Goal: Transaction & Acquisition: Obtain resource

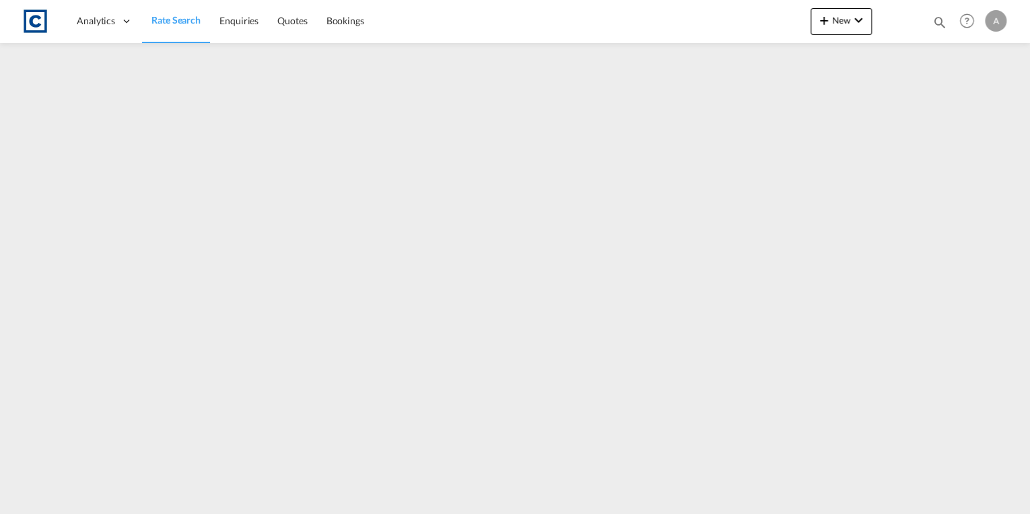
click at [172, 14] on span "Rate Search" at bounding box center [175, 19] width 49 height 11
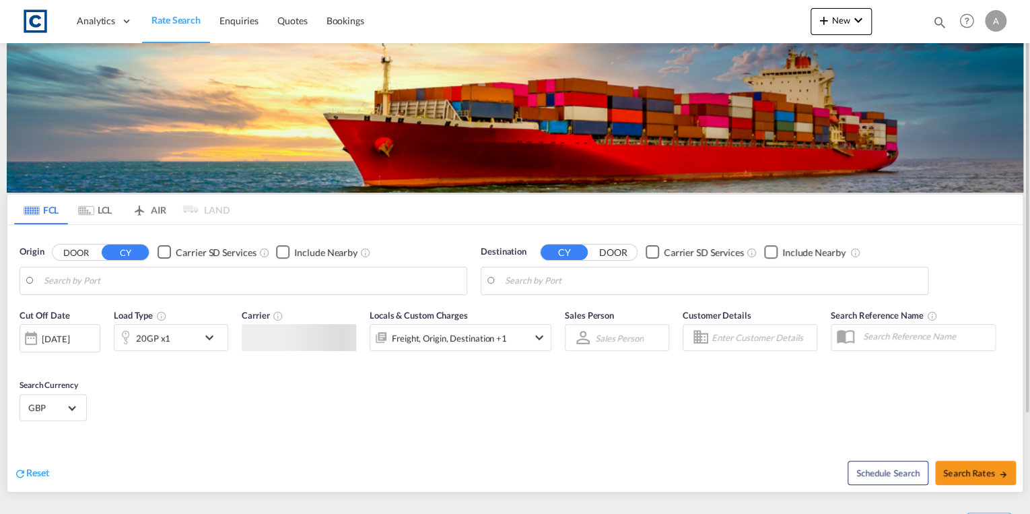
type input "GB-BS30, [GEOGRAPHIC_DATA]"
type input "[GEOGRAPHIC_DATA], [GEOGRAPHIC_DATA]"
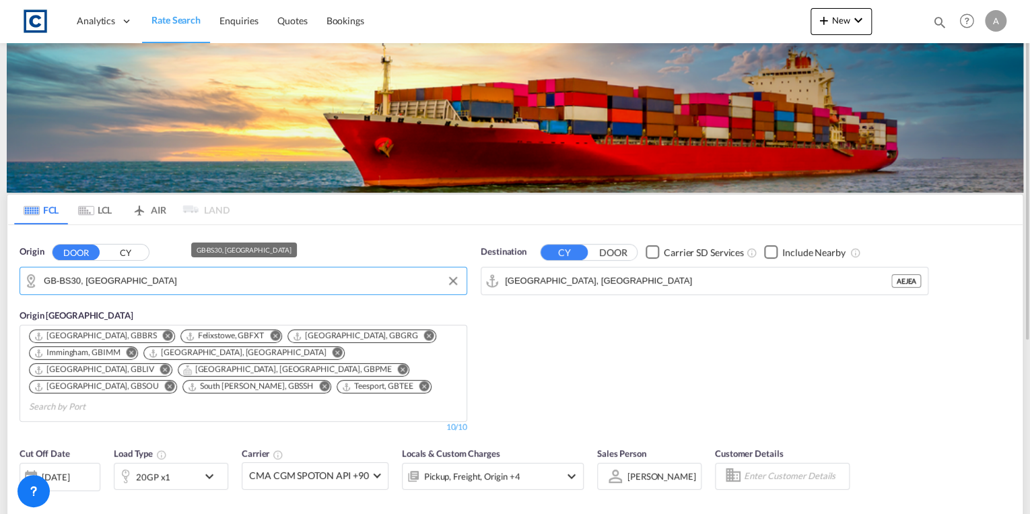
click at [176, 283] on input "GB-BS30, [GEOGRAPHIC_DATA]" at bounding box center [252, 281] width 416 height 20
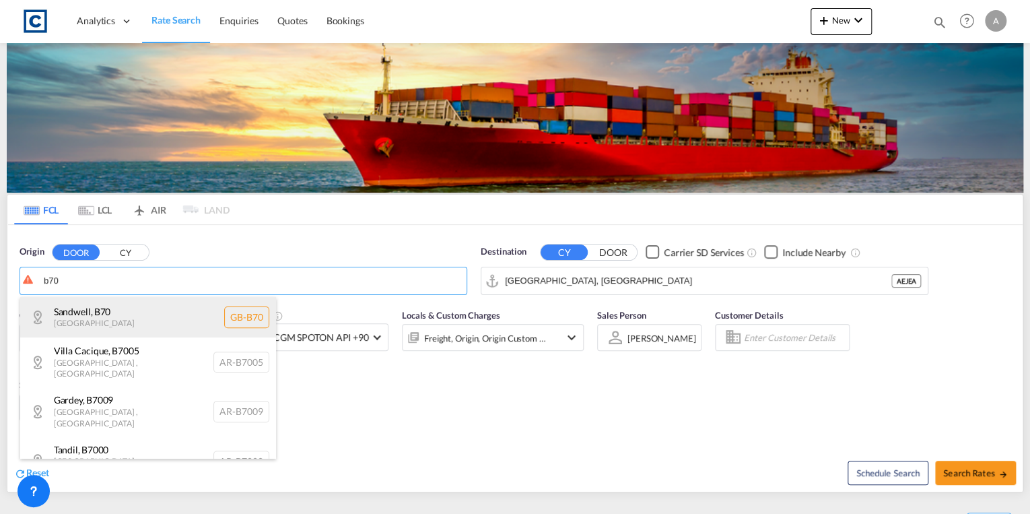
click at [161, 326] on div "Sandwell , B70 [GEOGRAPHIC_DATA] [GEOGRAPHIC_DATA]-B70" at bounding box center [148, 317] width 256 height 40
type input "GB-B70, Sandwell"
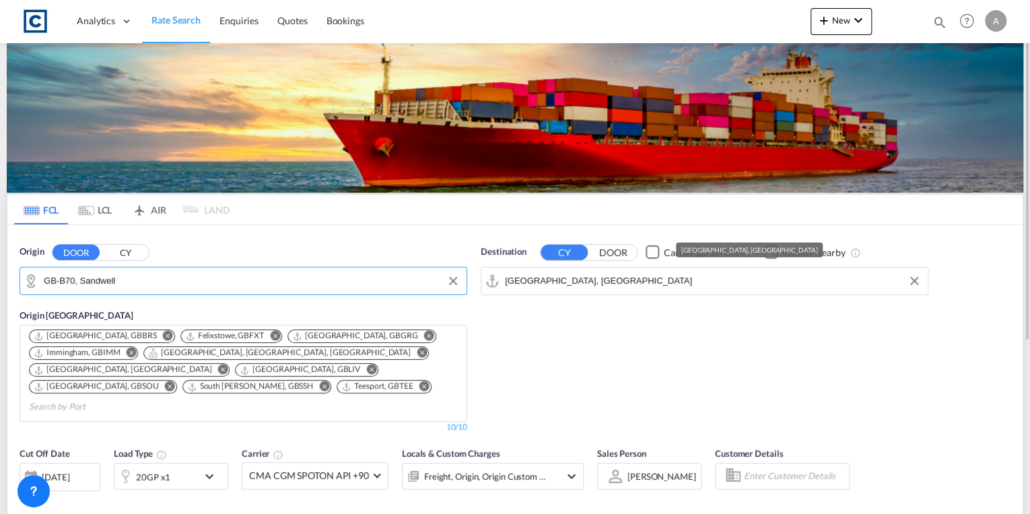
click at [584, 276] on input "[GEOGRAPHIC_DATA], [GEOGRAPHIC_DATA]" at bounding box center [713, 281] width 416 height 20
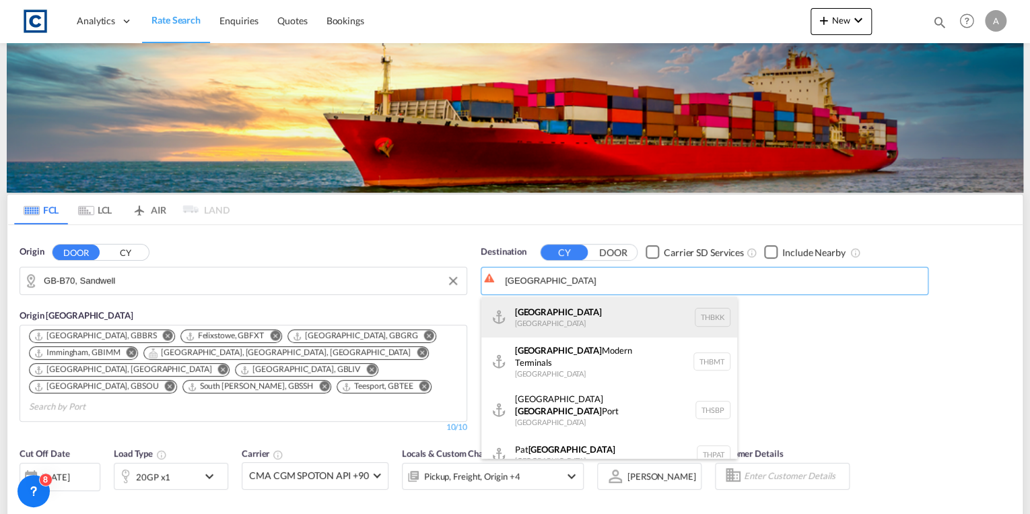
click at [583, 313] on div "[GEOGRAPHIC_DATA] [GEOGRAPHIC_DATA] THBKK" at bounding box center [609, 317] width 256 height 40
type input "[GEOGRAPHIC_DATA], THBKK"
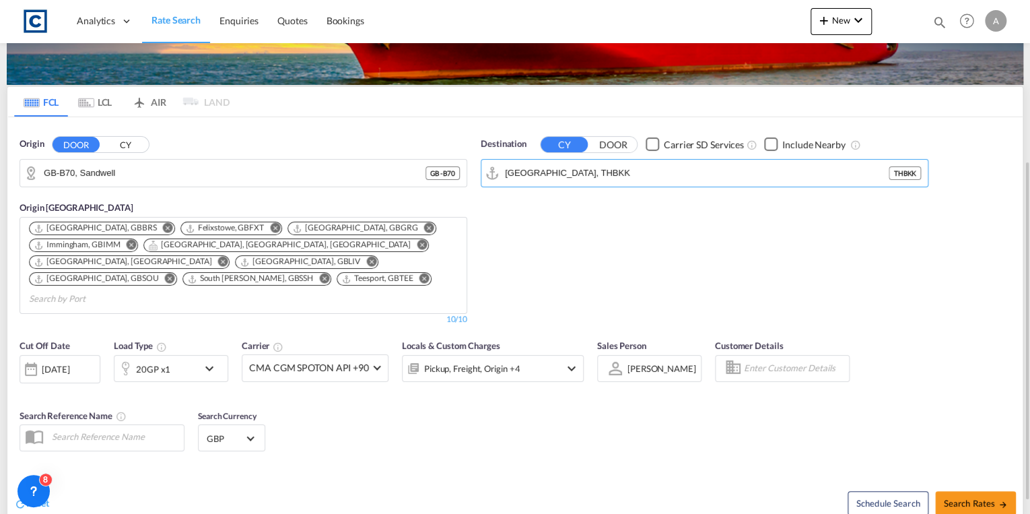
scroll to position [162, 0]
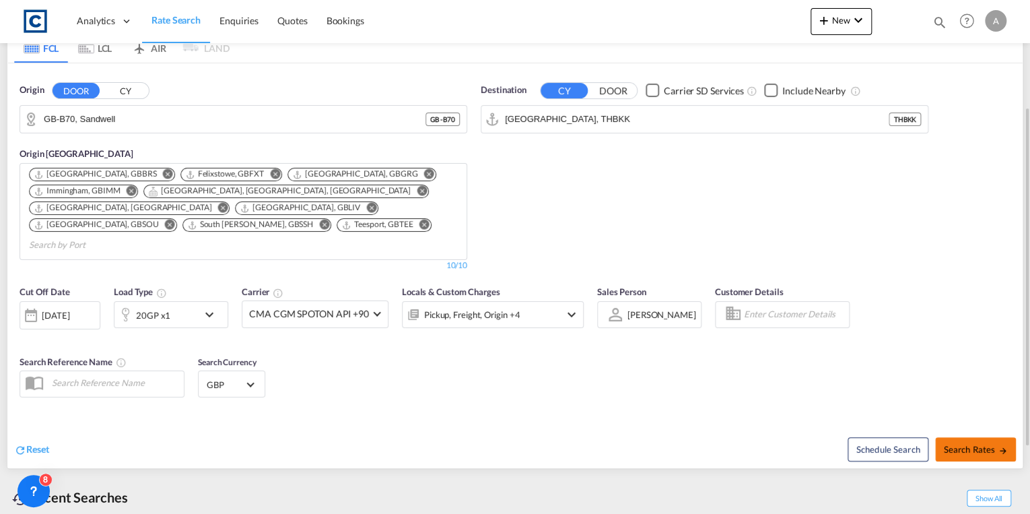
click at [962, 444] on span "Search Rates" at bounding box center [975, 449] width 65 height 11
type input "B70 to THBKK / [DATE]"
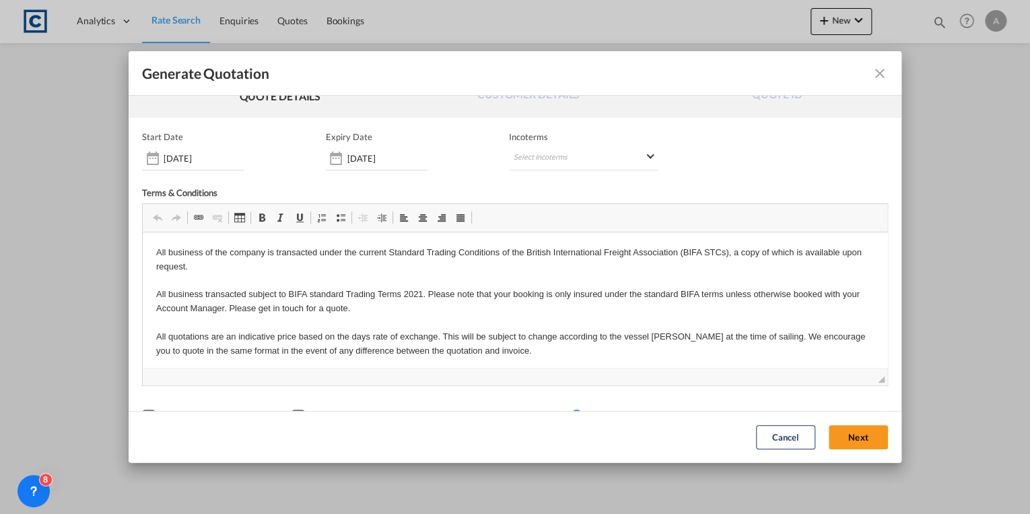
scroll to position [68, 0]
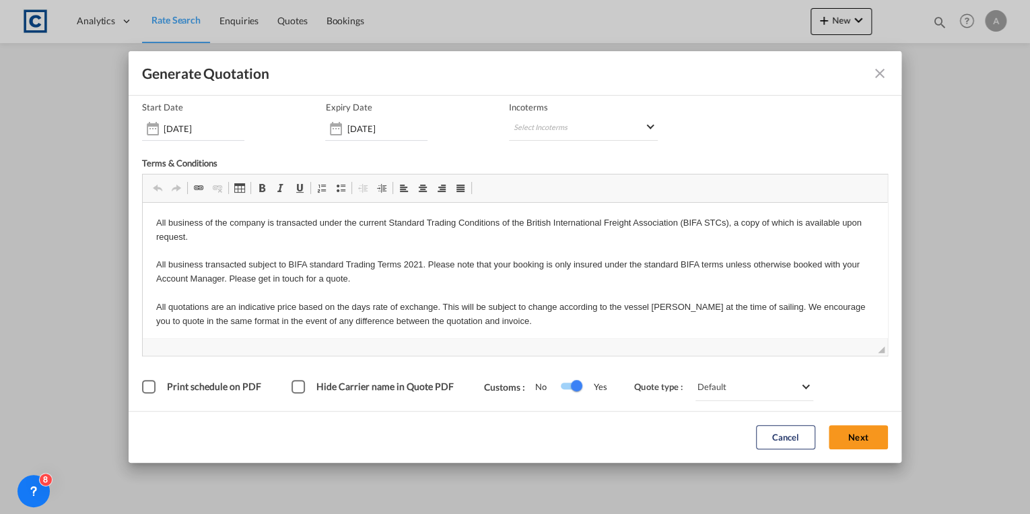
click at [860, 432] on button "Next" at bounding box center [857, 437] width 59 height 24
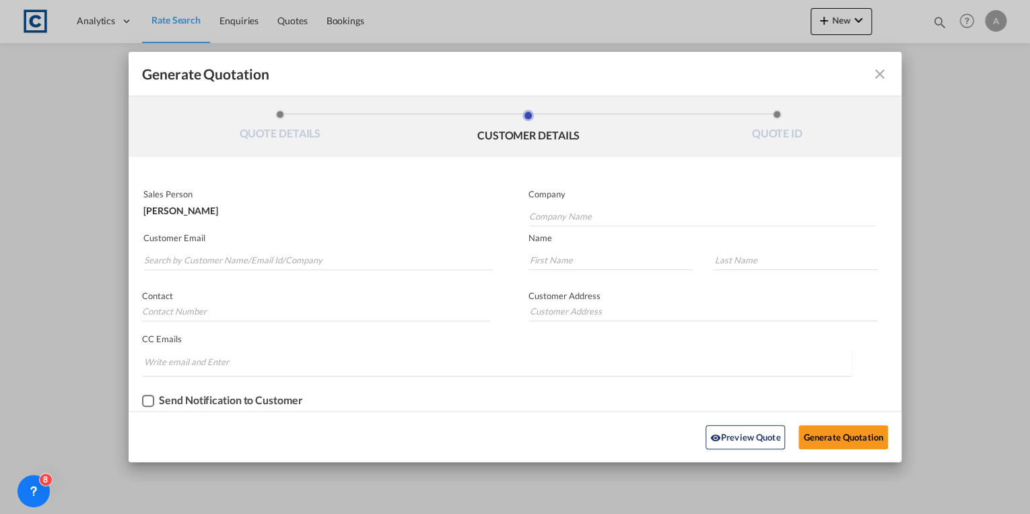
scroll to position [0, 0]
click at [218, 261] on input "Search by Customer Name/Email Id/Company" at bounding box center [318, 260] width 349 height 20
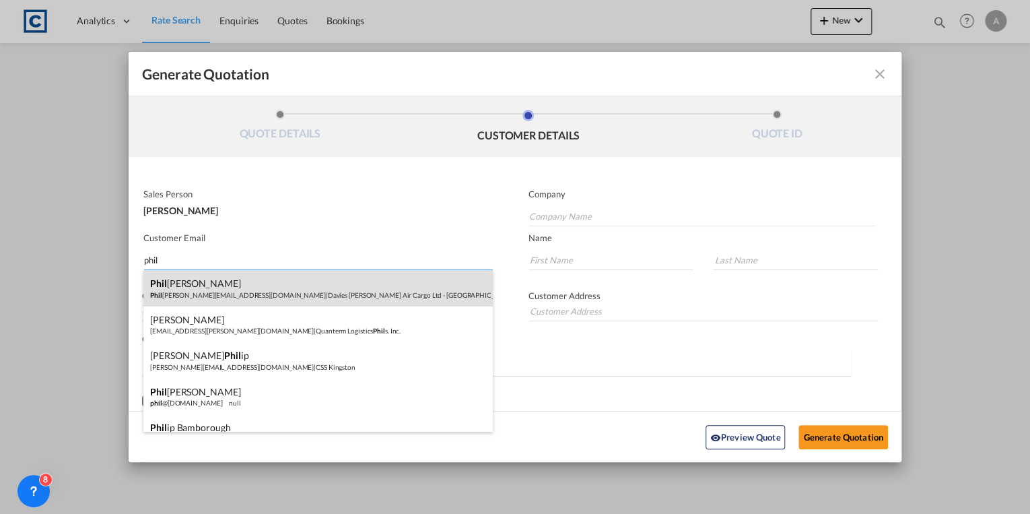
type input "phil"
click at [239, 289] on div "[PERSON_NAME] Phil [EMAIL_ADDRESS][DOMAIN_NAME] | Davies [PERSON_NAME] Air Carg…" at bounding box center [317, 288] width 349 height 36
type input "Davies [PERSON_NAME] Air Cargo Ltd - [GEOGRAPHIC_DATA]"
type input "[EMAIL_ADDRESS][DOMAIN_NAME]"
type input "Phil"
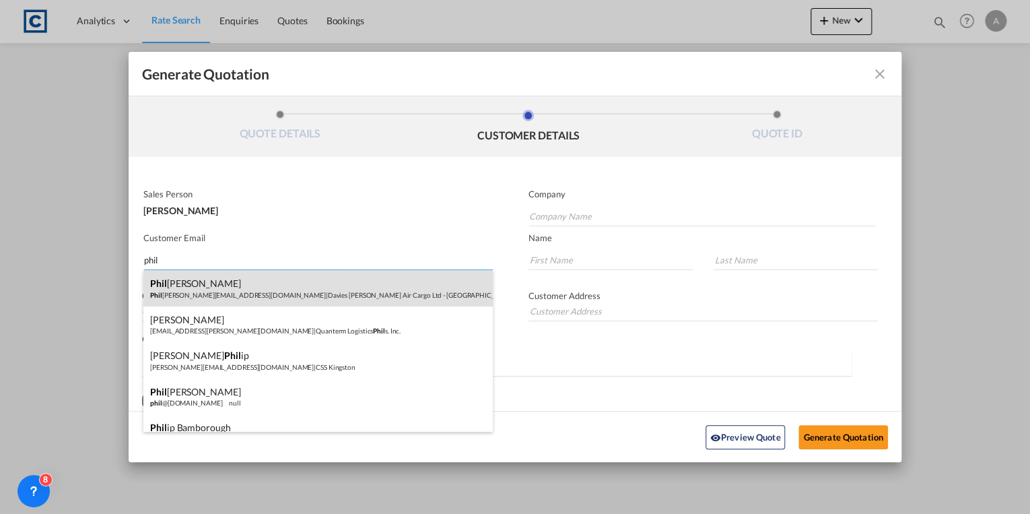
type input "[PERSON_NAME]"
type input "01332814222"
type input "[STREET_ADDRESS]"
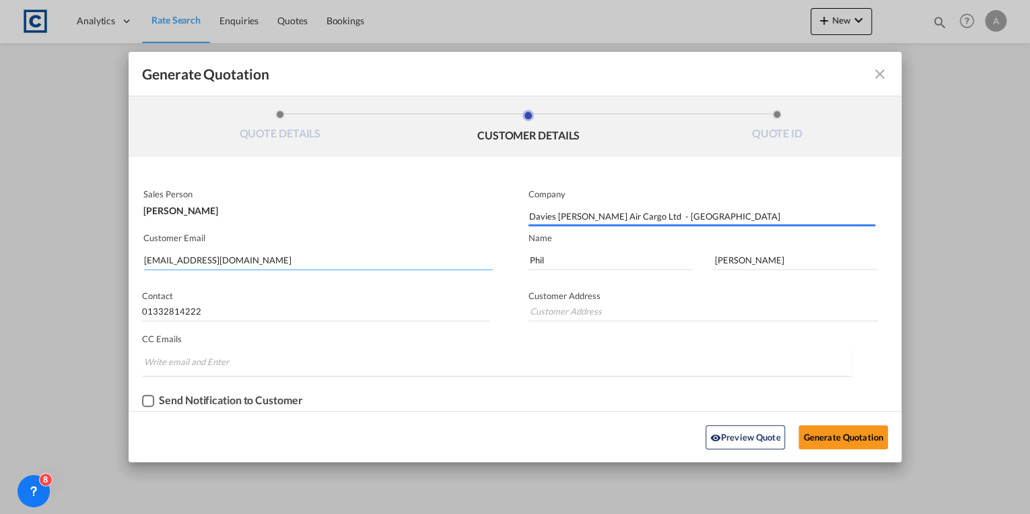
type input "[STREET_ADDRESS]"
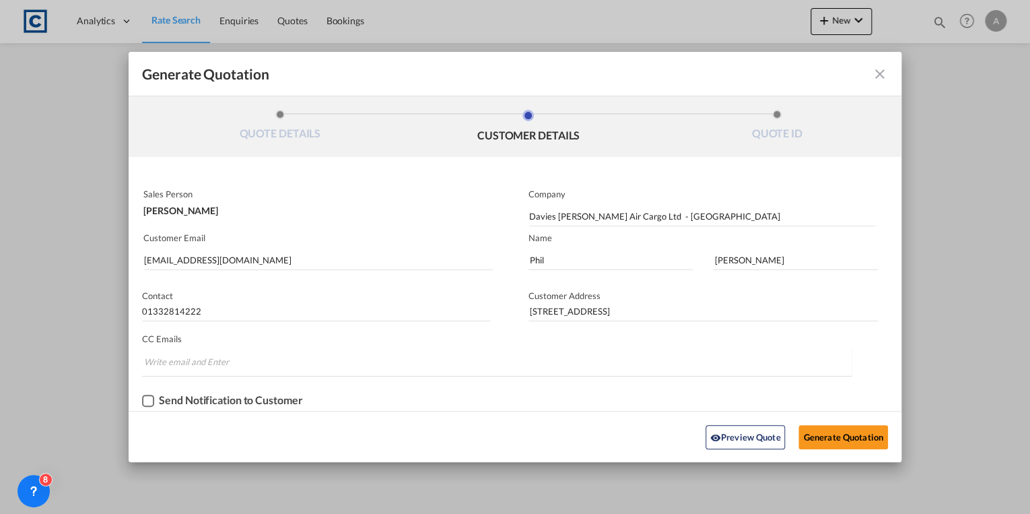
click at [148, 402] on div "Checkbox No Ink" at bounding box center [148, 400] width 12 height 12
click at [828, 434] on button "Generate Quotation" at bounding box center [842, 437] width 89 height 24
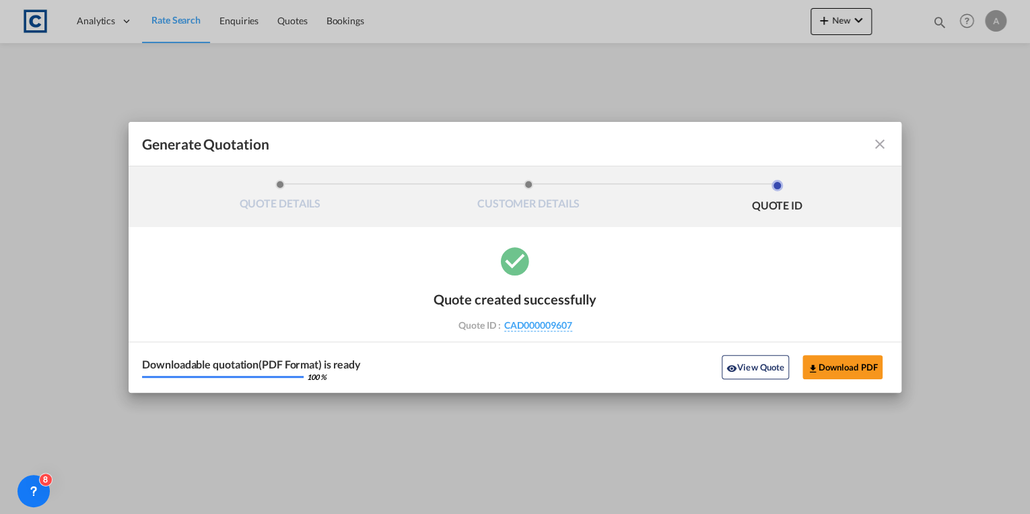
drag, startPoint x: 596, startPoint y: 327, endPoint x: 573, endPoint y: 332, distance: 22.7
click at [573, 332] on div "Quote created successfully Quote ID : CAD000009607 Note: Email not sent to cust…" at bounding box center [515, 318] width 773 height 149
drag, startPoint x: 573, startPoint y: 332, endPoint x: 555, endPoint y: 323, distance: 20.2
copy div "CAD000009607"
